Goal: Check status

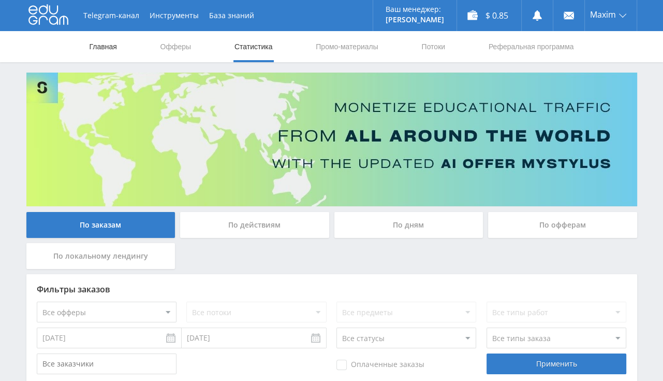
click at [96, 46] on link "Главная" at bounding box center [104, 46] width 30 height 31
click at [97, 53] on link "Главная" at bounding box center [104, 46] width 30 height 31
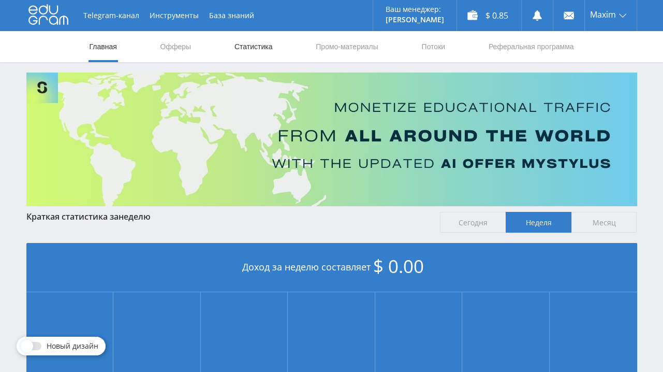
click at [252, 51] on link "Статистика" at bounding box center [254, 46] width 40 height 31
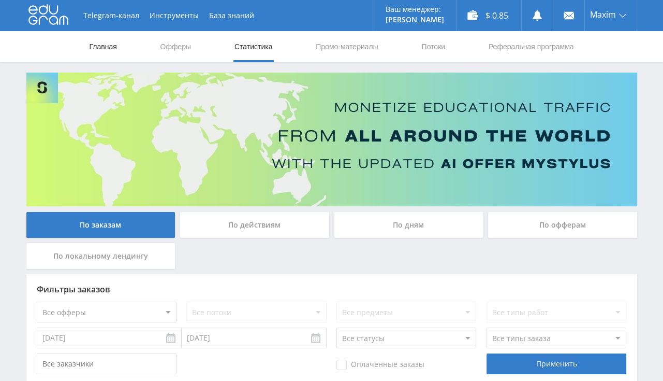
click at [107, 47] on link "Главная" at bounding box center [104, 46] width 30 height 31
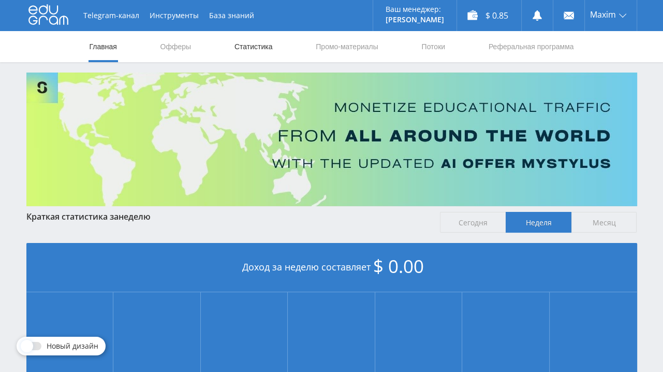
click at [243, 52] on link "Статистика" at bounding box center [254, 46] width 40 height 31
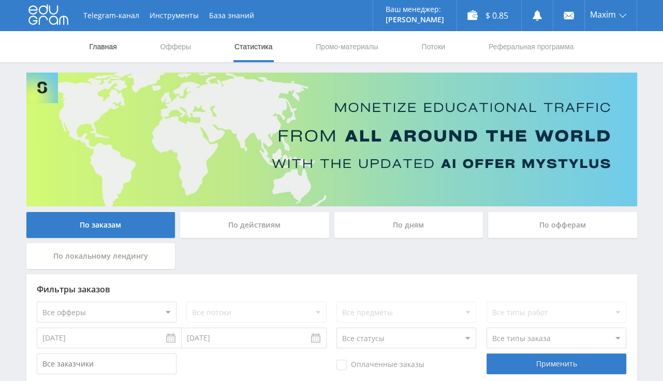
click at [113, 48] on link "Главная" at bounding box center [104, 46] width 30 height 31
